Goal: Task Accomplishment & Management: Use online tool/utility

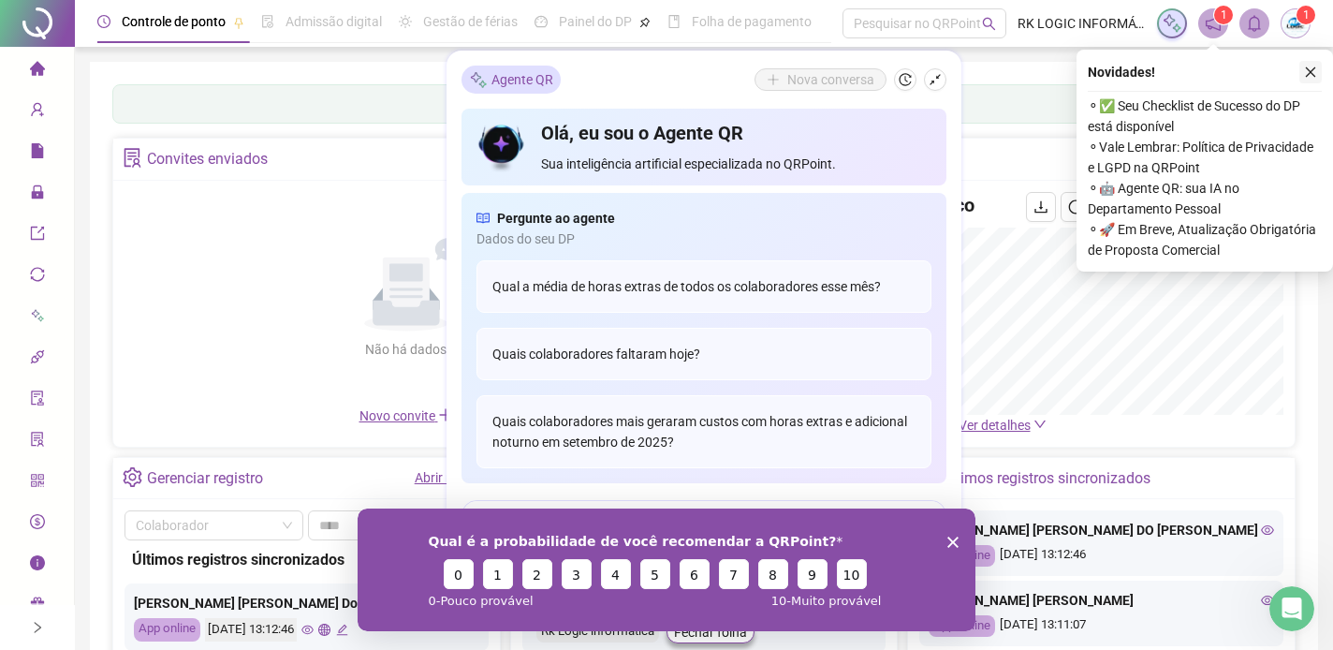
click at [1312, 66] on icon "close" at bounding box center [1310, 72] width 13 height 13
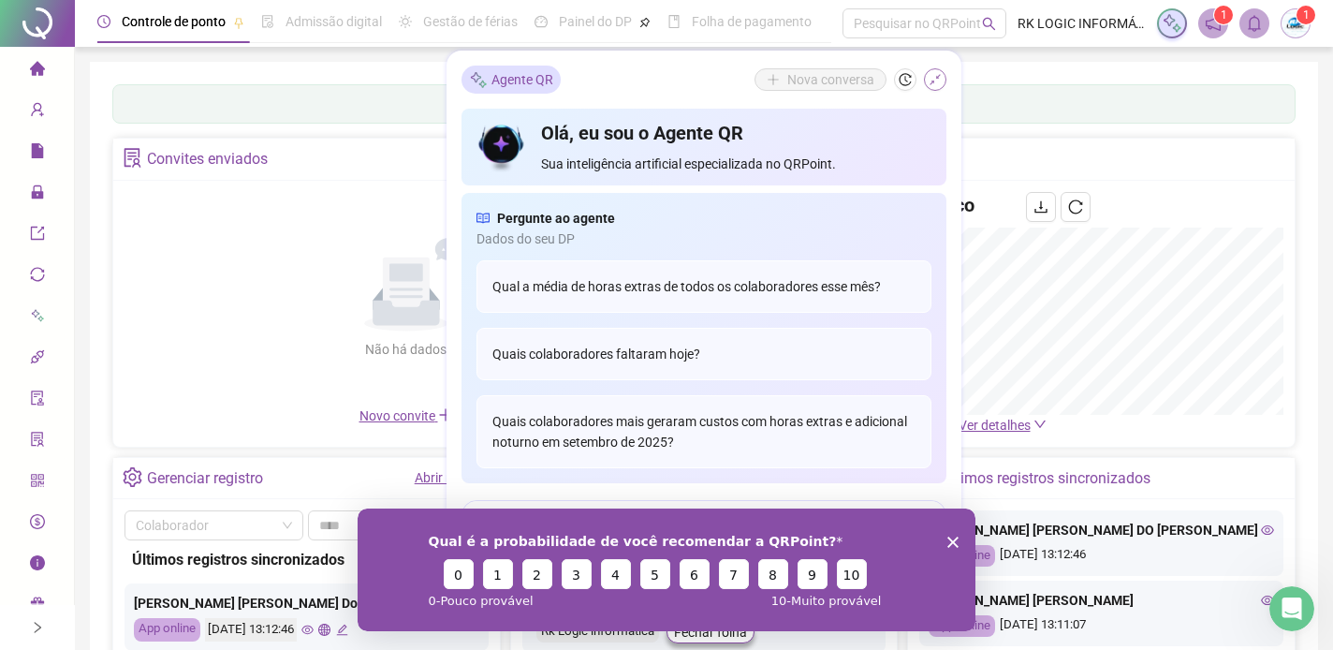
click at [928, 78] on button "button" at bounding box center [935, 79] width 22 height 22
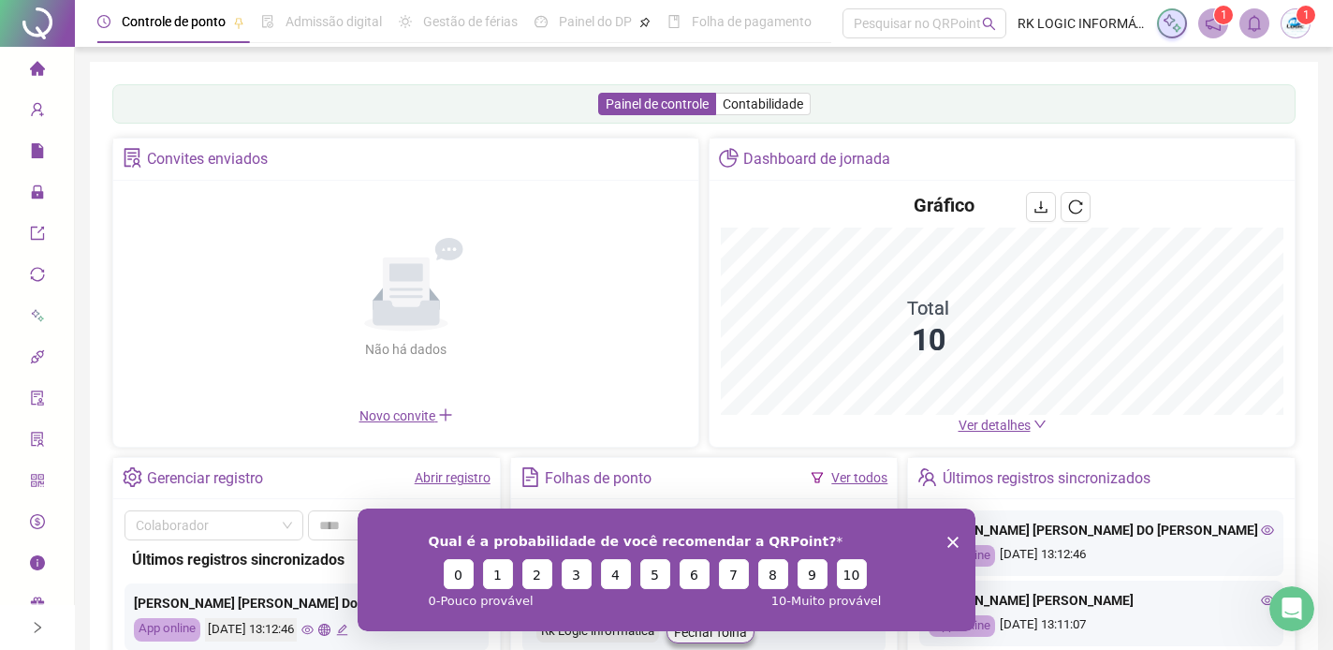
click at [952, 542] on polygon "Encerrar pesquisa" at bounding box center [953, 541] width 11 height 11
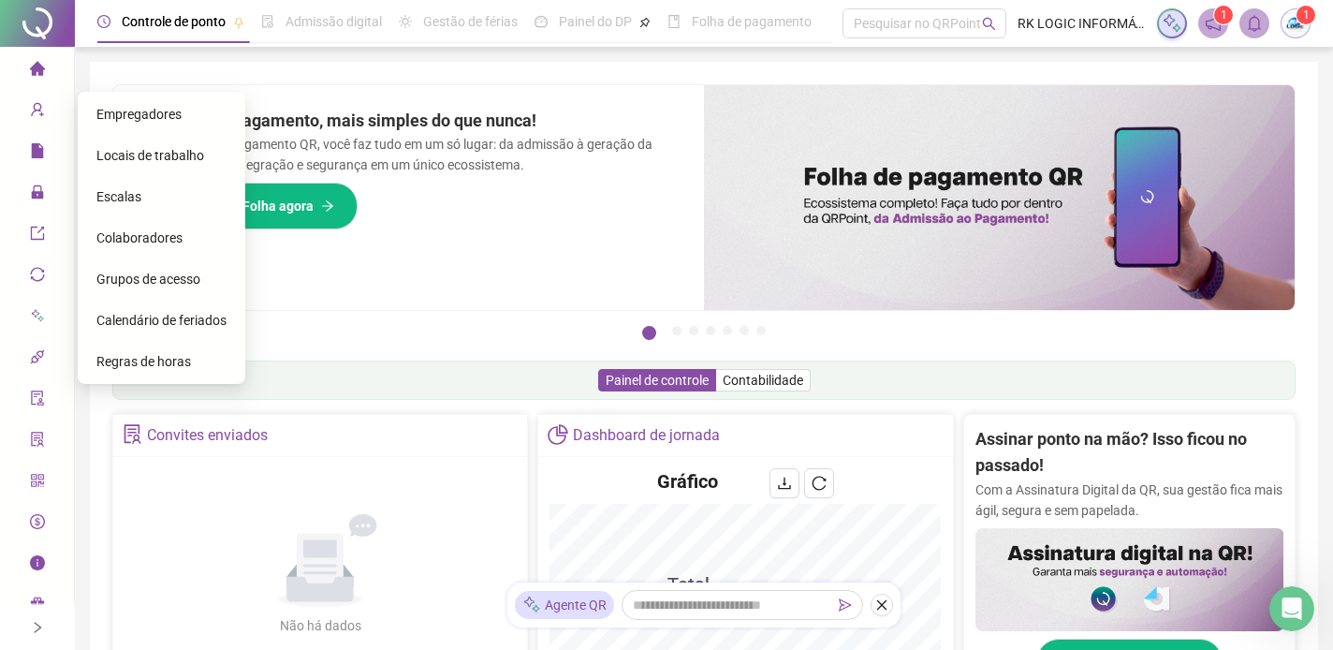
click at [115, 232] on span "Colaboradores" at bounding box center [139, 237] width 86 height 15
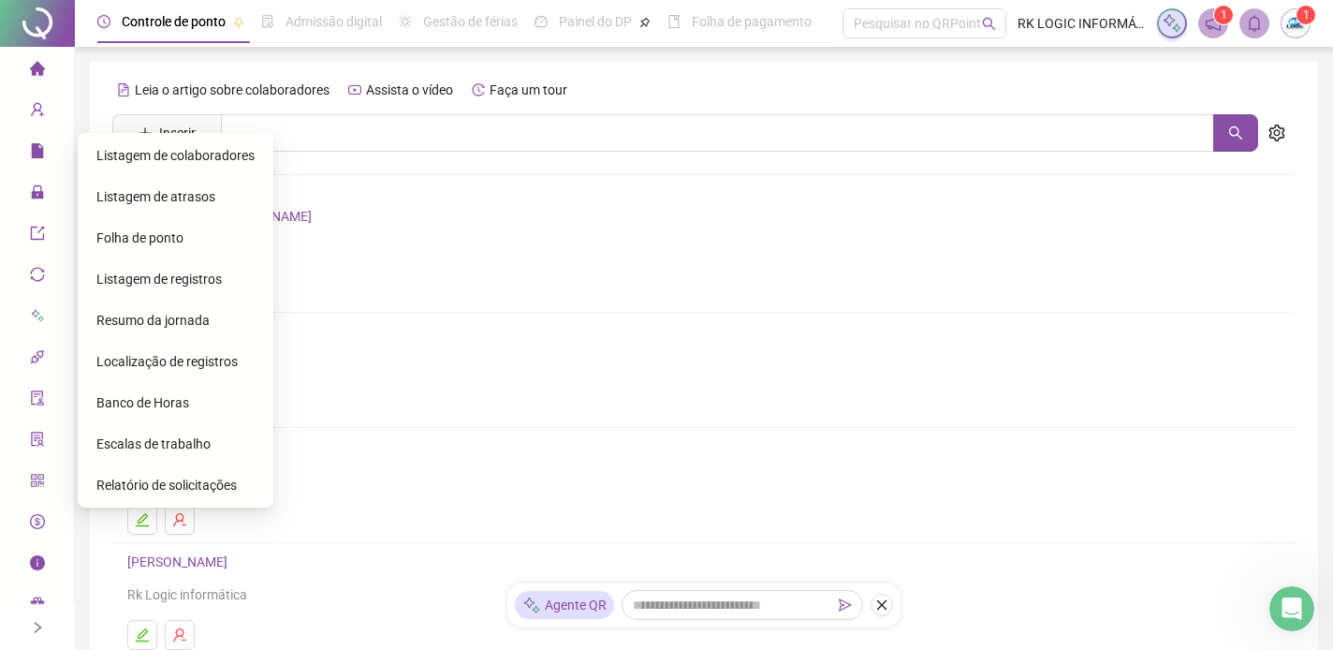
click at [138, 236] on span "Folha de ponto" at bounding box center [139, 237] width 87 height 15
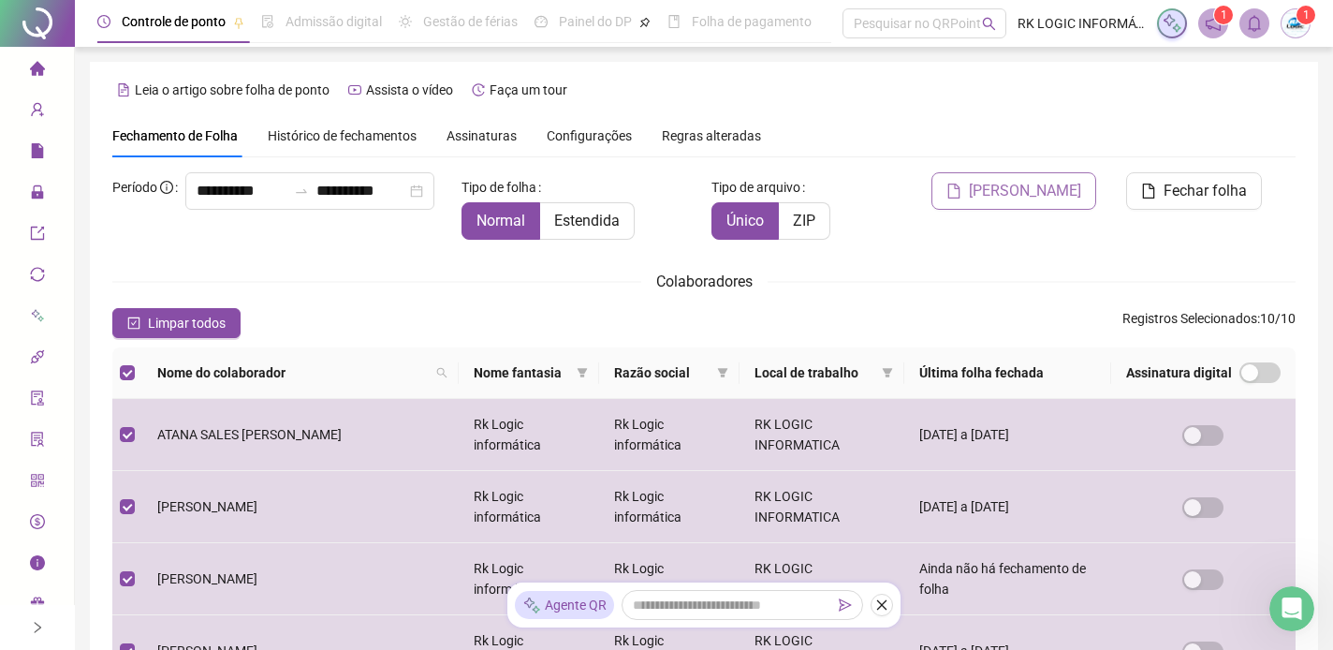
click at [1058, 175] on button "[PERSON_NAME]" at bounding box center [1014, 190] width 165 height 37
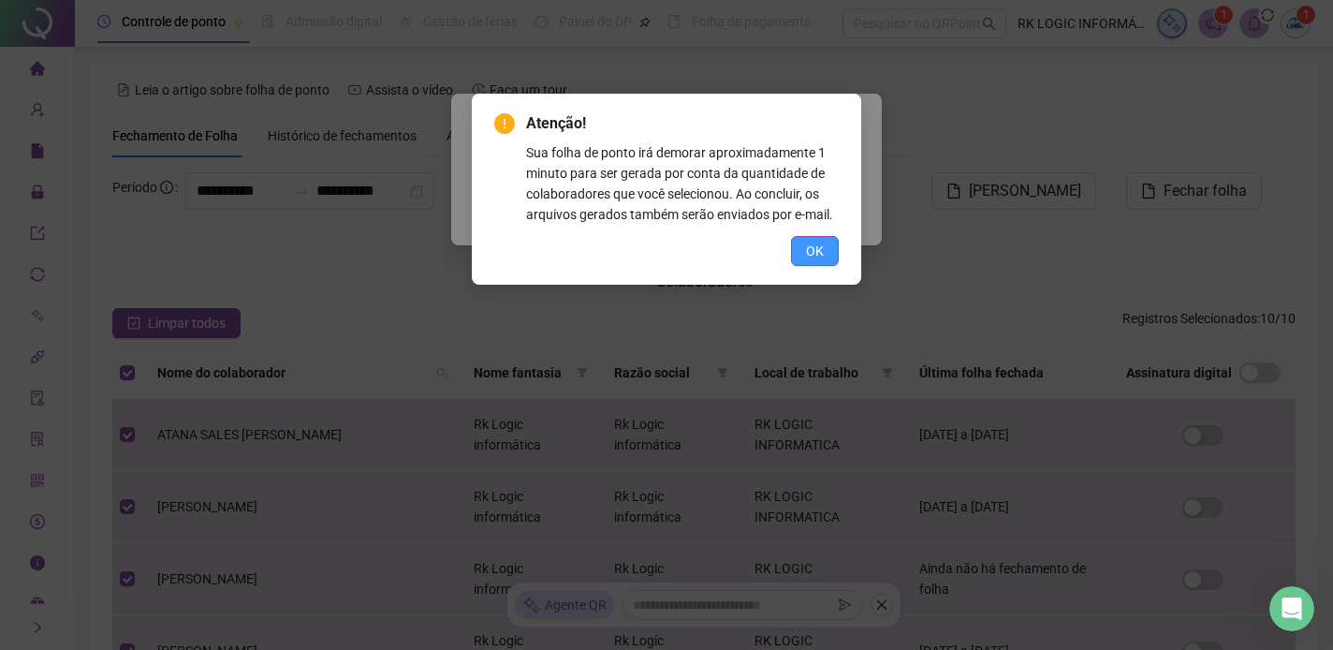
click at [821, 261] on span "OK" at bounding box center [815, 251] width 18 height 21
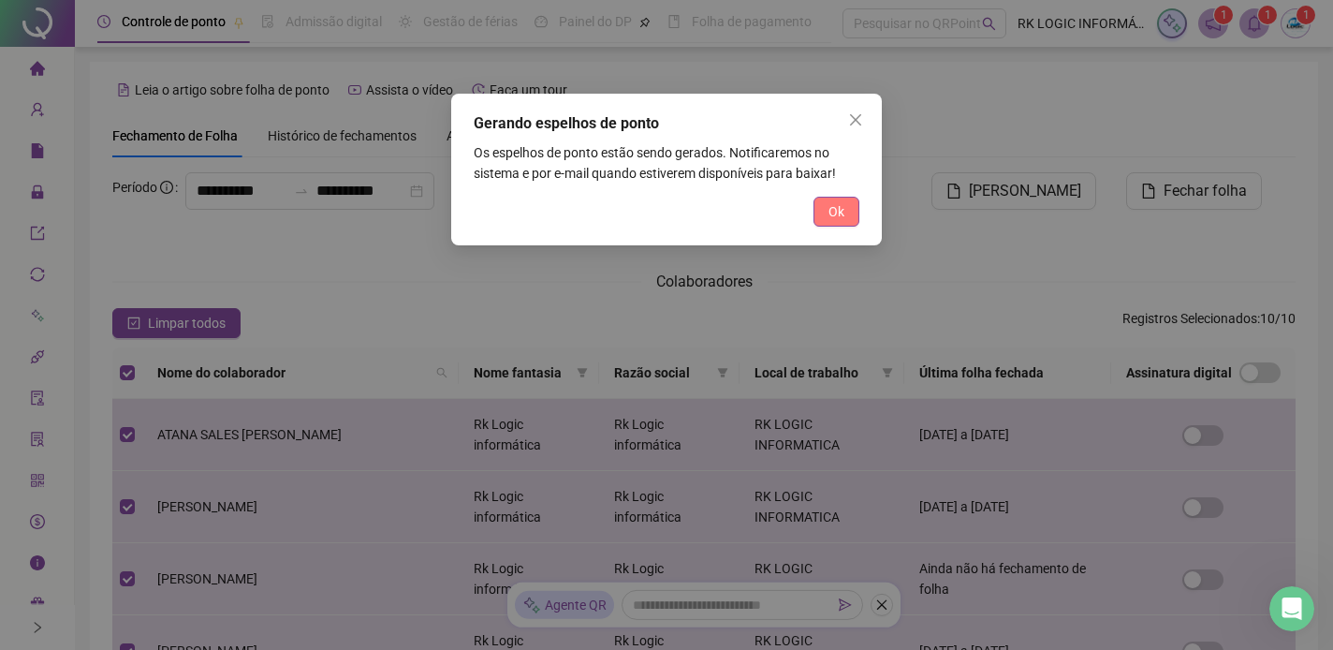
click at [829, 210] on span "Ok" at bounding box center [837, 211] width 16 height 21
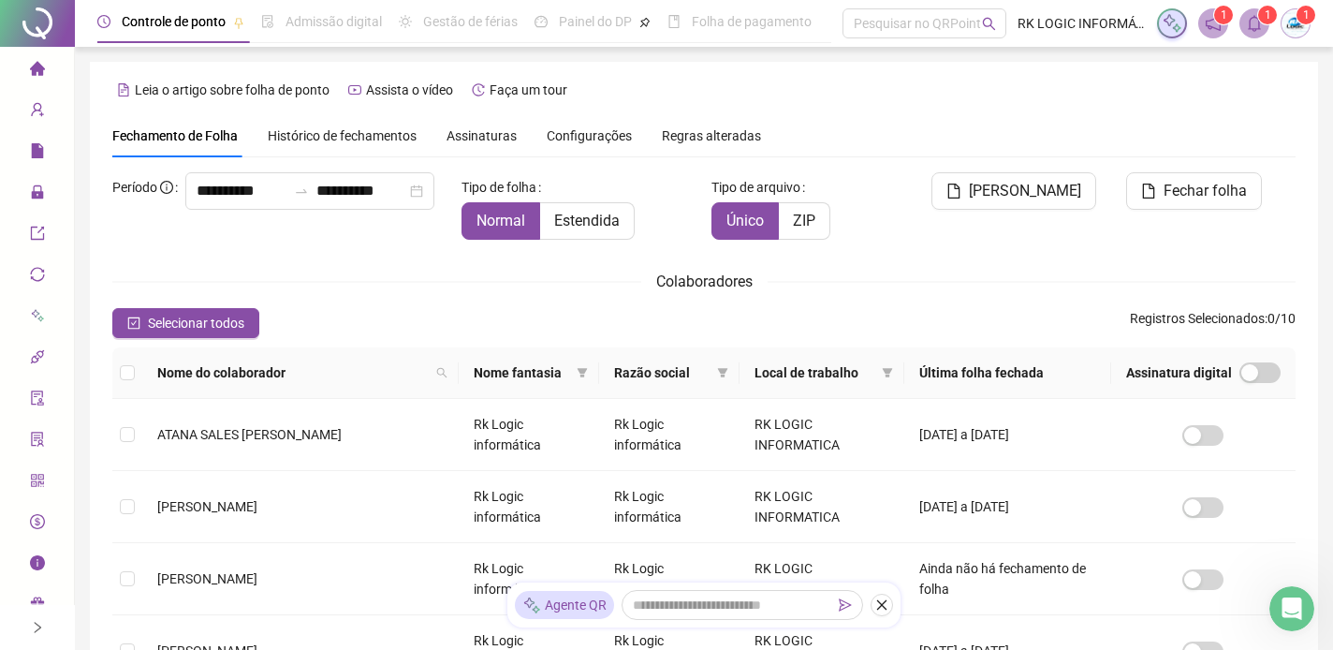
click at [1261, 15] on sup "1" at bounding box center [1267, 15] width 19 height 19
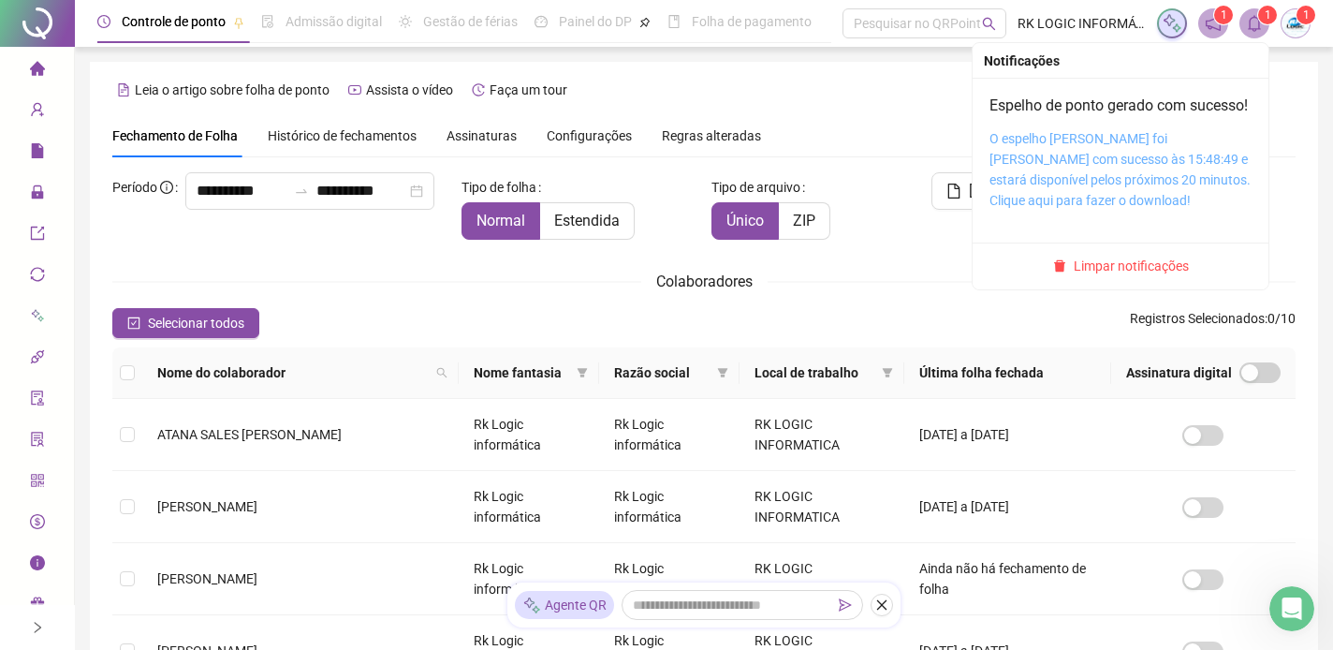
click at [1055, 207] on link "O espelho [PERSON_NAME] foi [PERSON_NAME] com sucesso às 15:48:49 e estará disp…" at bounding box center [1120, 169] width 261 height 77
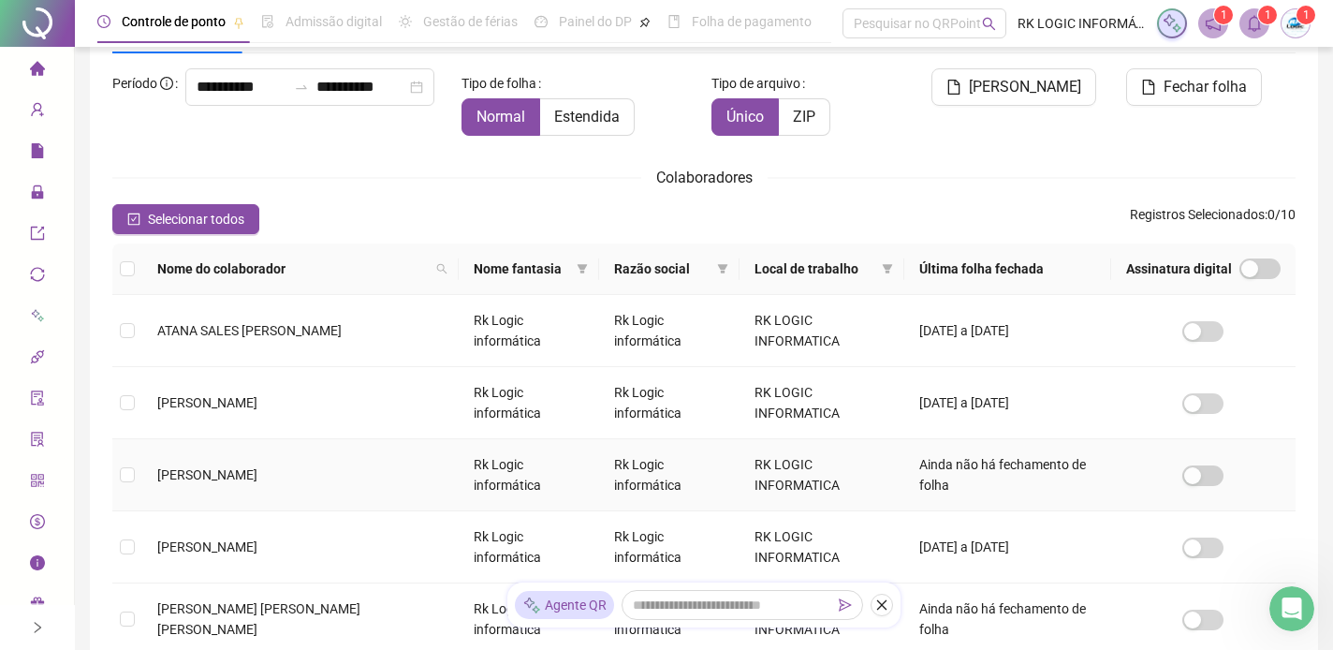
scroll to position [107, 0]
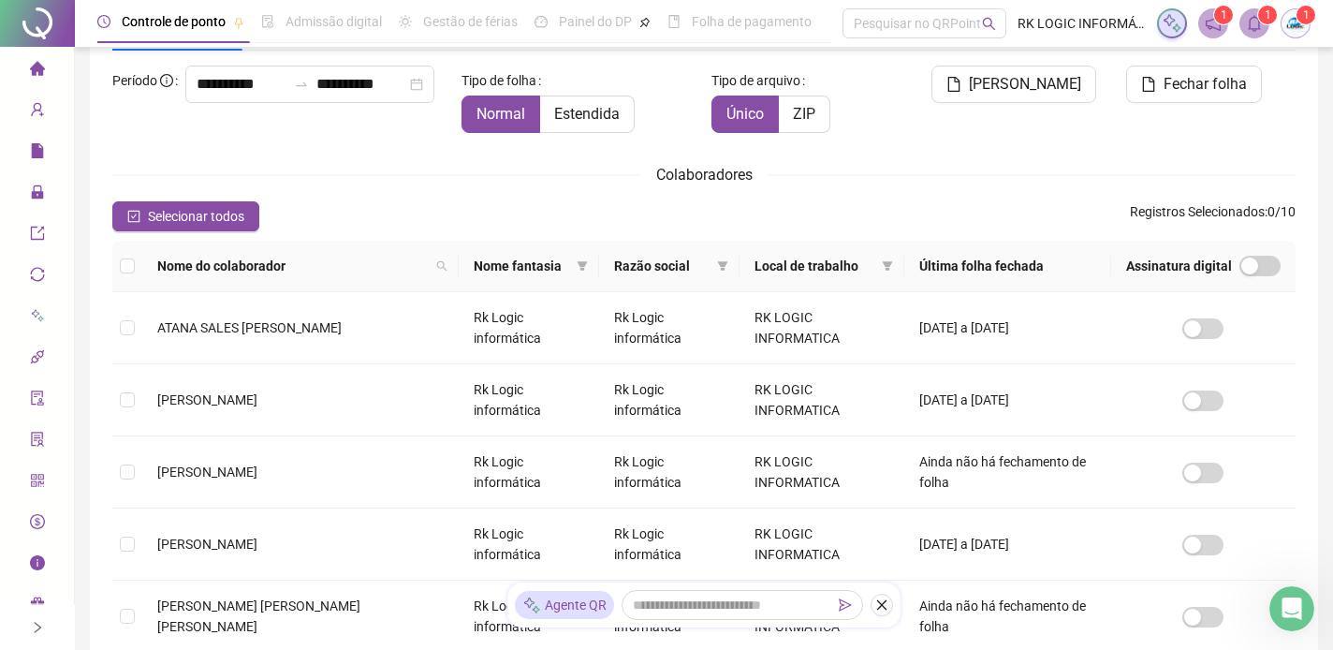
click at [506, 213] on div "Selecionar todos Registros Selecionados : 0 / 10" at bounding box center [704, 216] width 1184 height 30
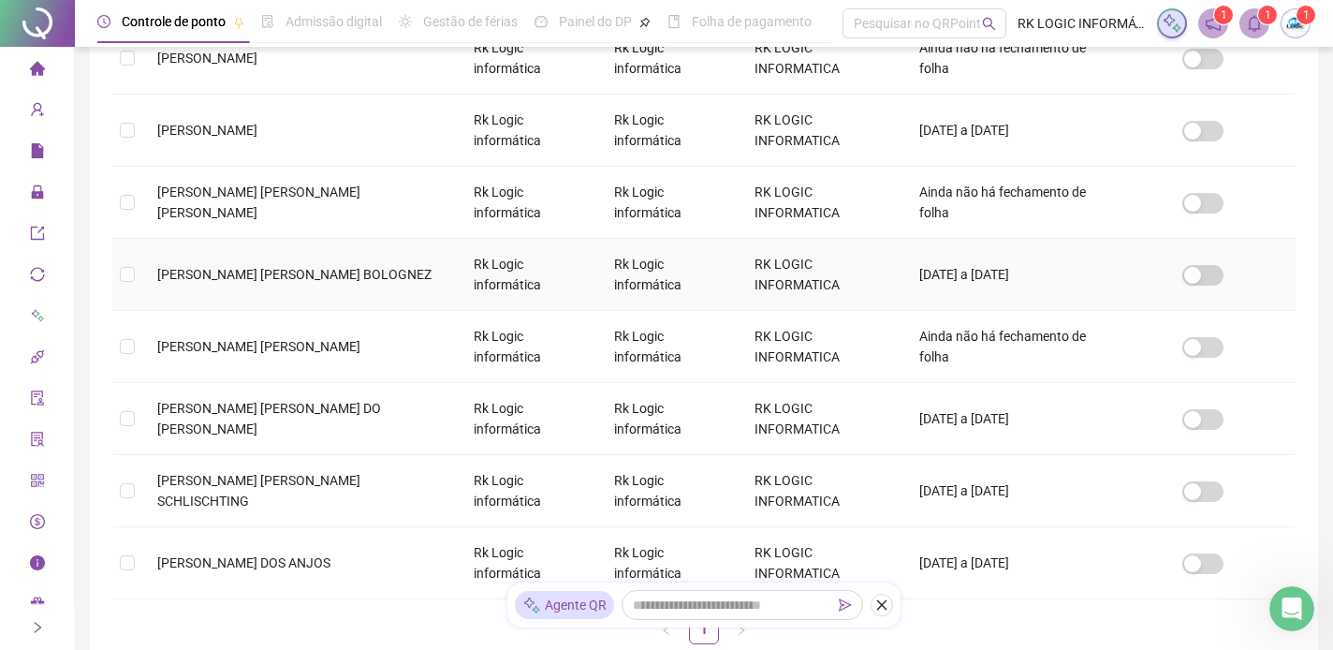
scroll to position [516, 0]
